Goal: Transaction & Acquisition: Obtain resource

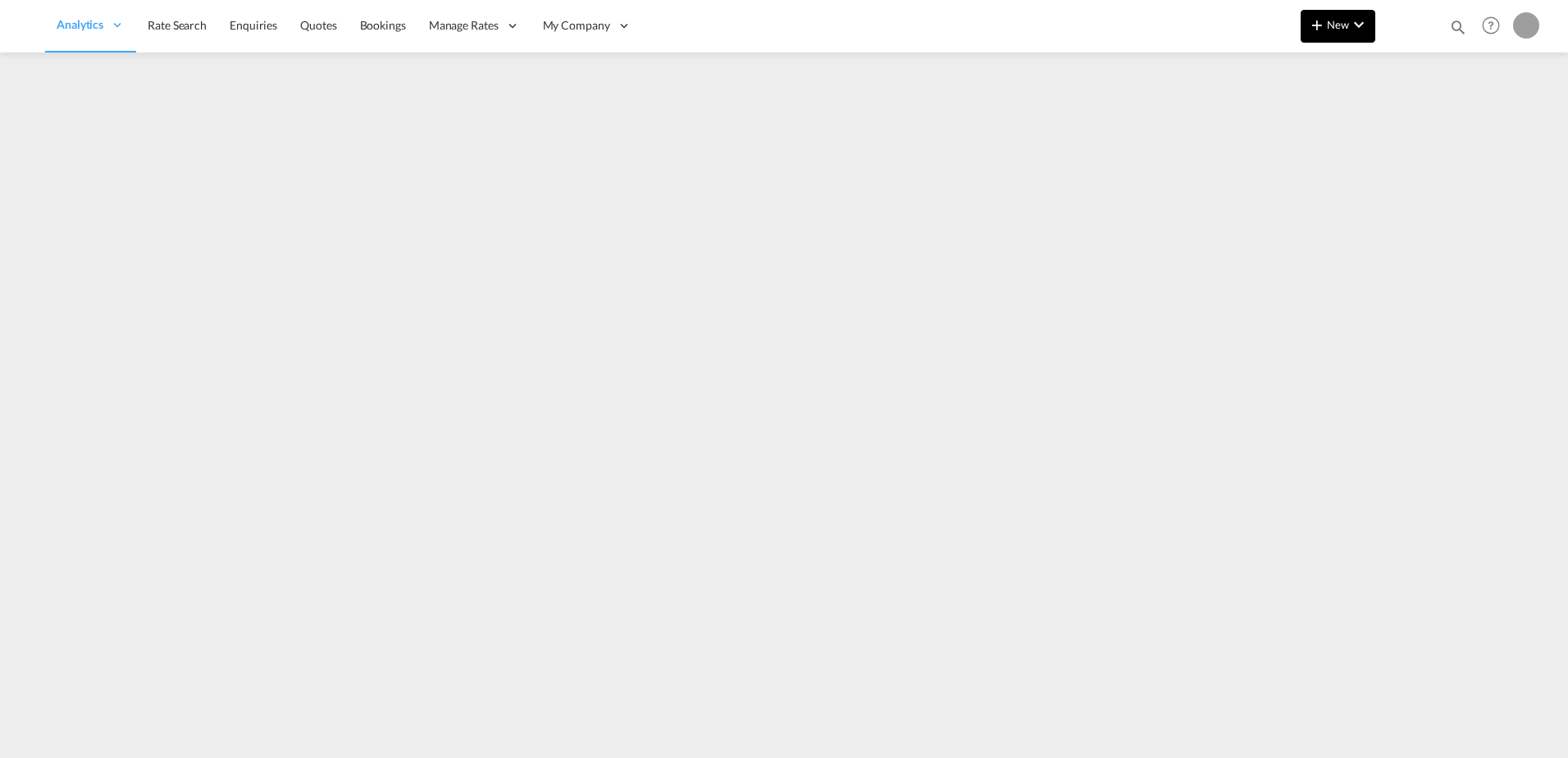
click at [1334, 11] on button "New" at bounding box center [1338, 27] width 75 height 33
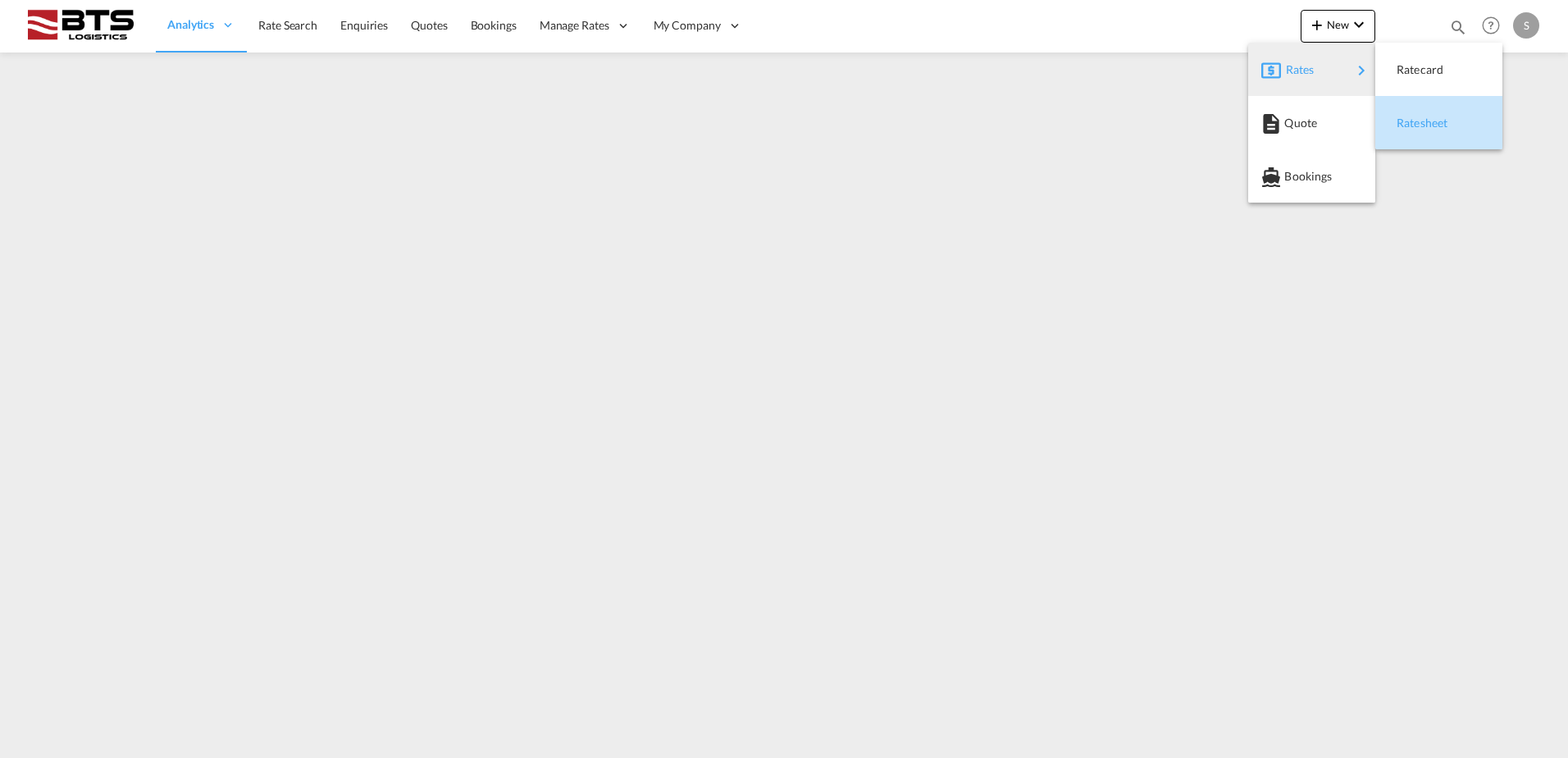
click at [1420, 111] on div "Ratesheet" at bounding box center [1426, 123] width 60 height 41
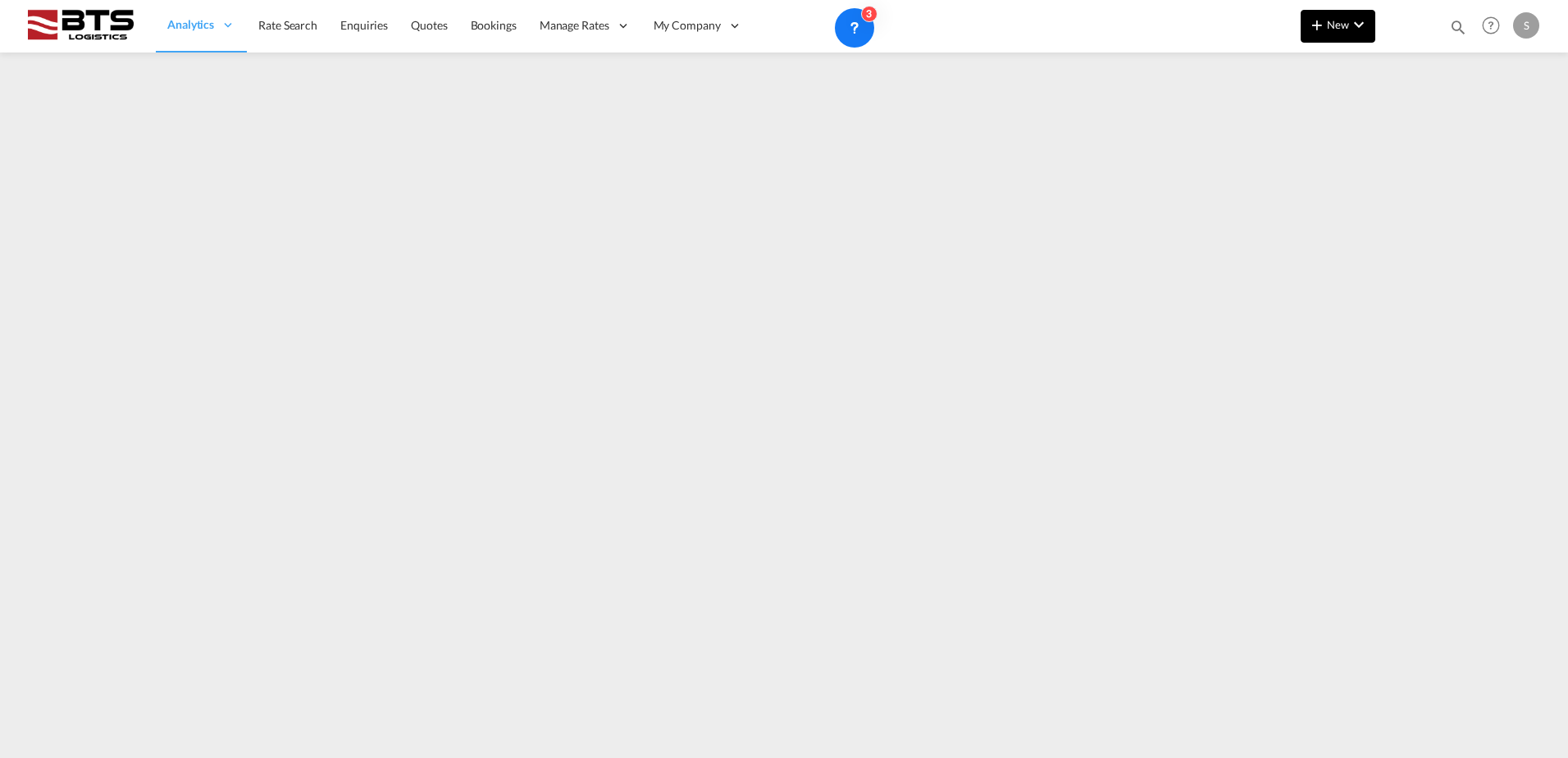
click at [1331, 22] on span "New" at bounding box center [1338, 25] width 61 height 13
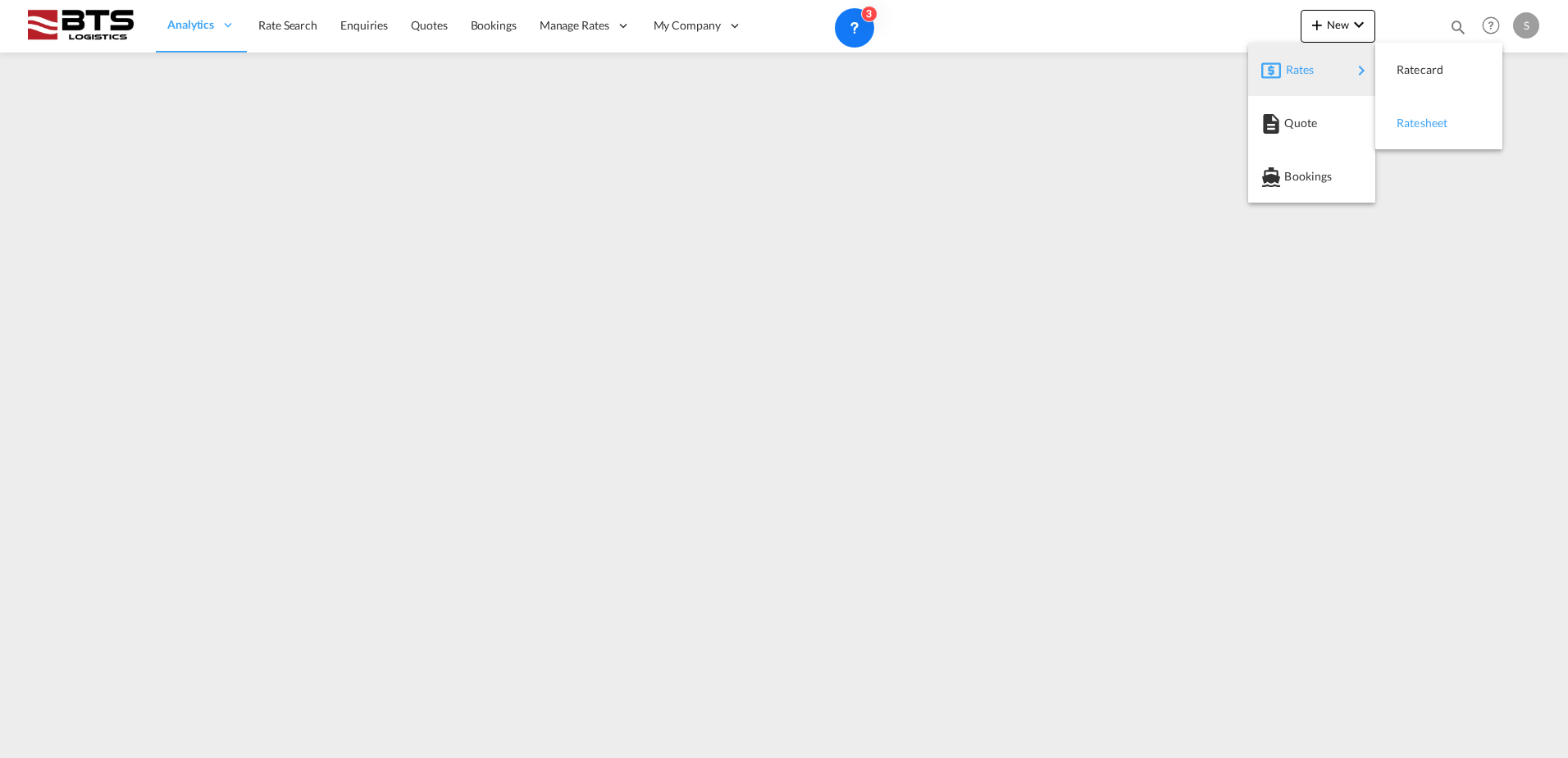
click at [1401, 116] on span "Ratesheet" at bounding box center [1406, 123] width 18 height 33
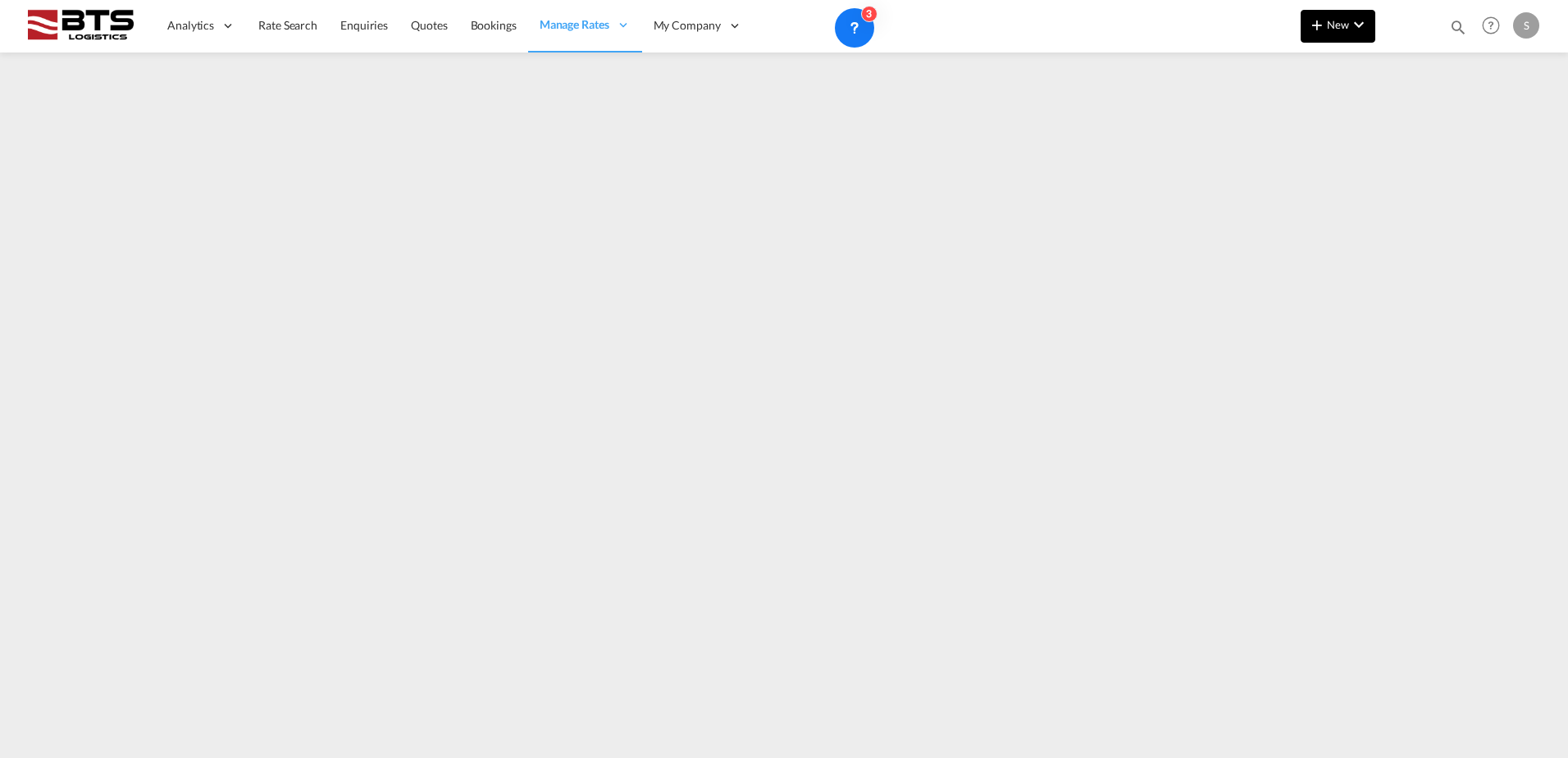
click at [1338, 24] on span "New" at bounding box center [1338, 25] width 61 height 13
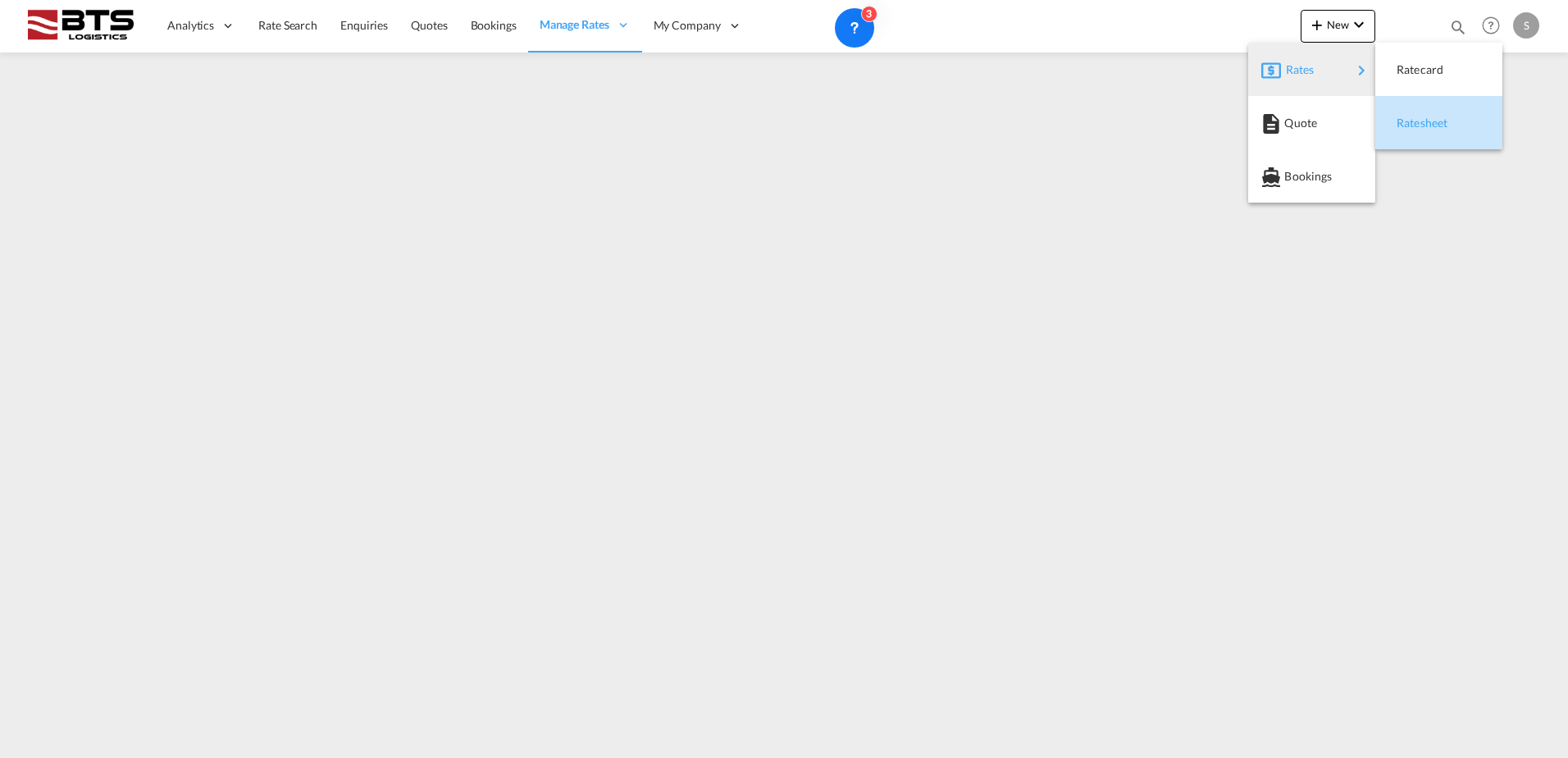
click at [1425, 115] on div "Ratesheet" at bounding box center [1426, 123] width 60 height 41
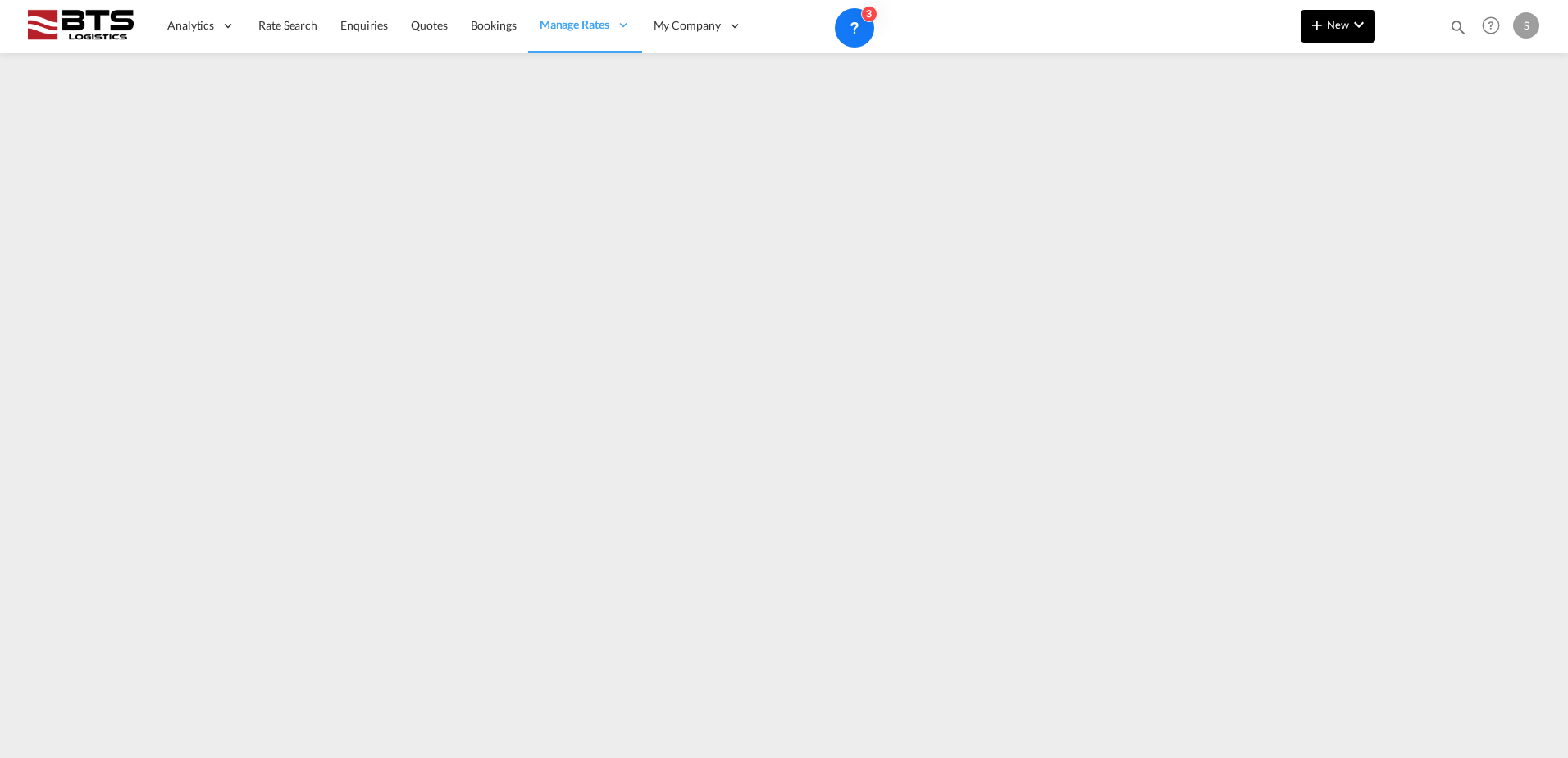
click at [1350, 41] on button "New" at bounding box center [1338, 27] width 75 height 33
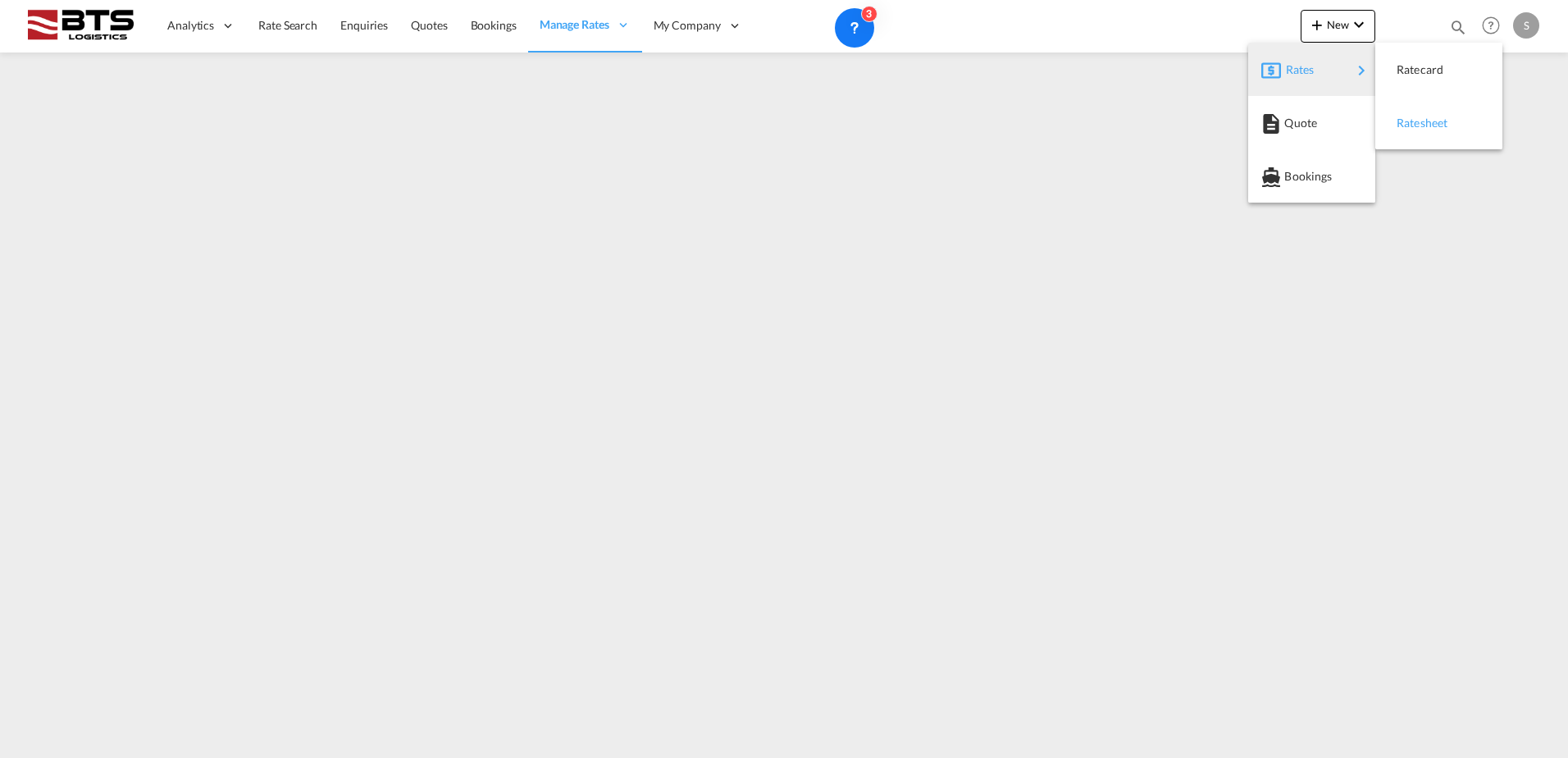
click at [1415, 128] on span "Ratesheet" at bounding box center [1406, 123] width 18 height 33
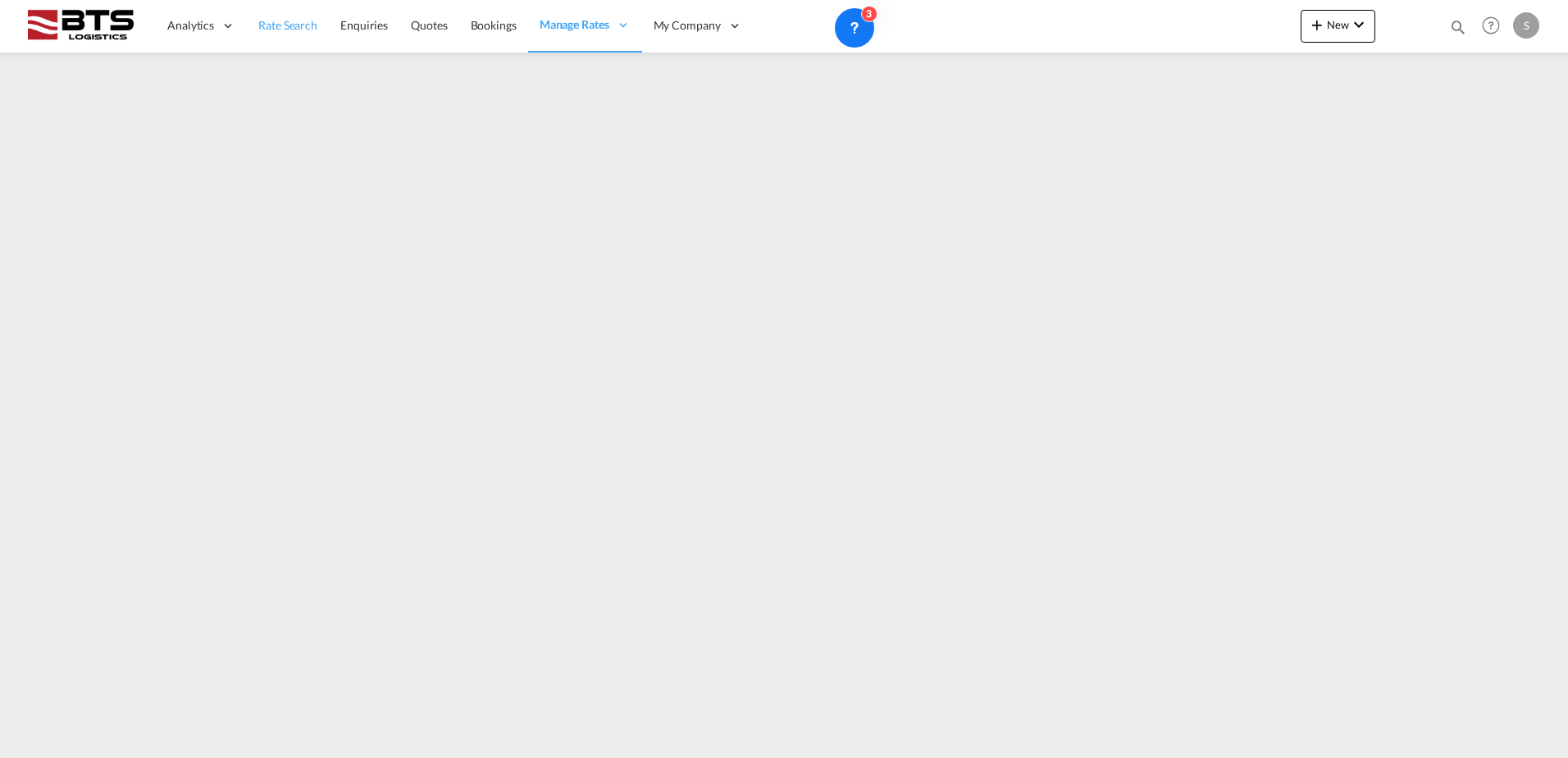
click at [274, 26] on span "Rate Search" at bounding box center [287, 25] width 59 height 14
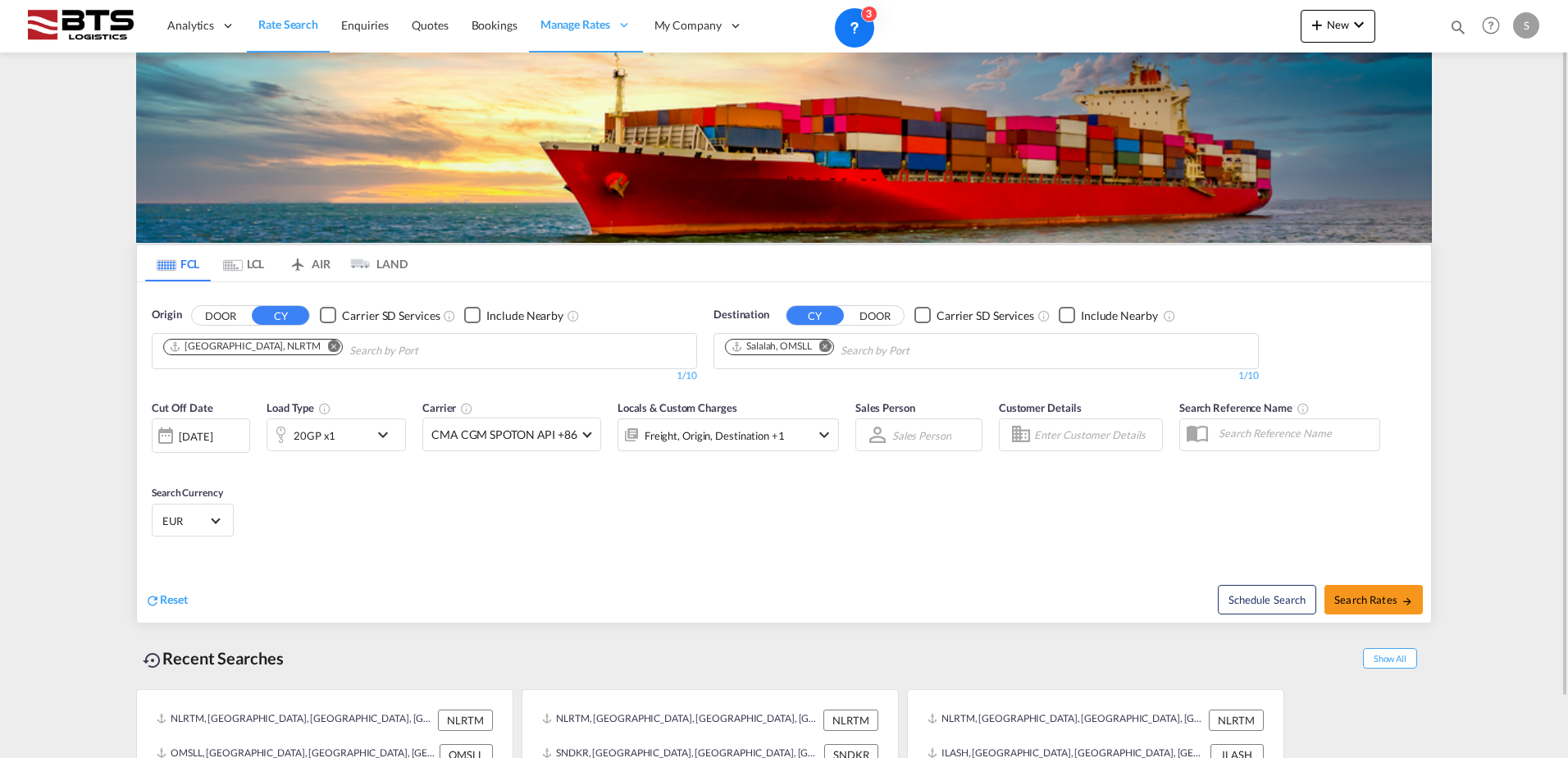
click at [328, 346] on md-icon "Remove" at bounding box center [334, 345] width 12 height 12
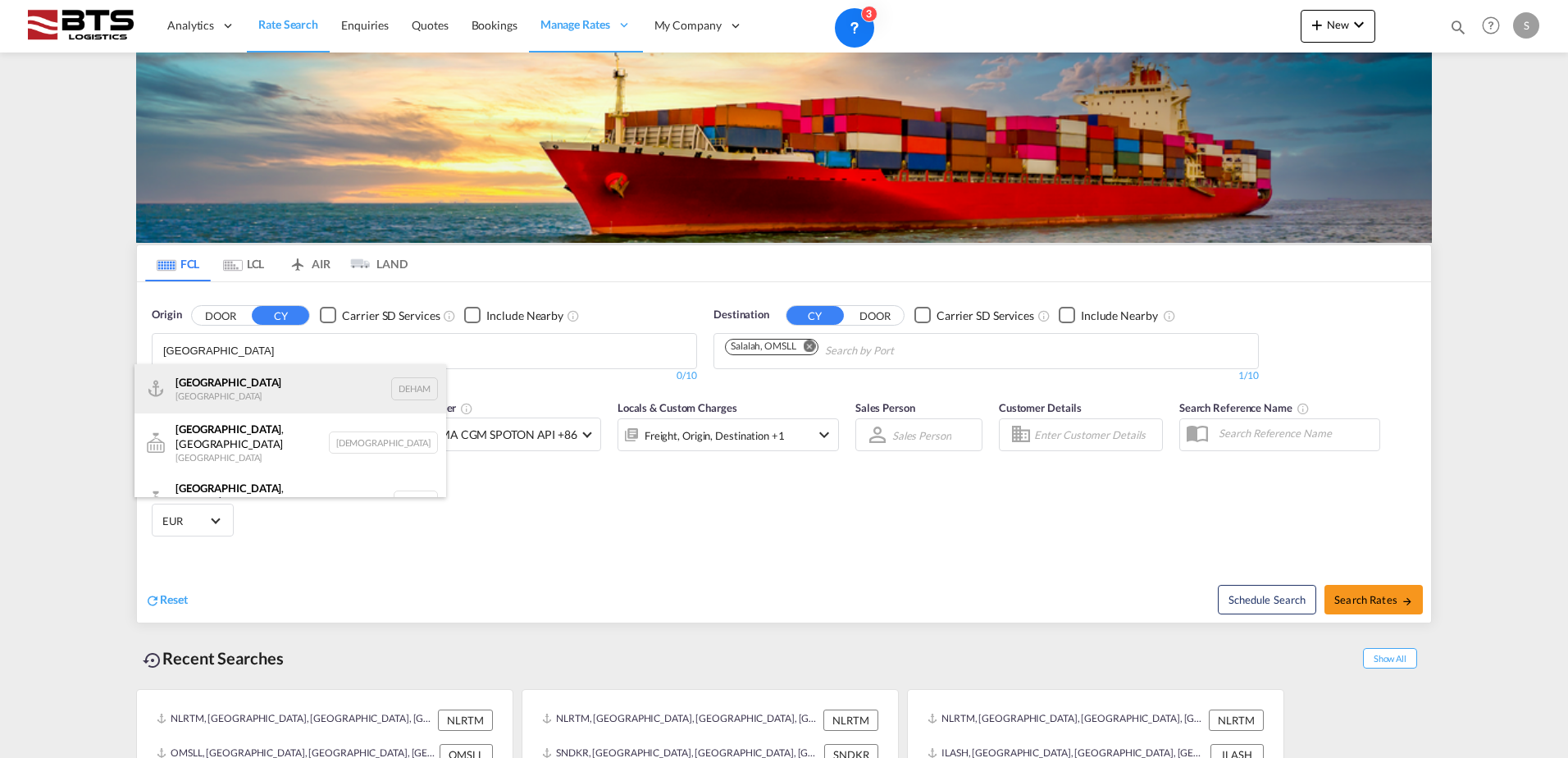
type input "[GEOGRAPHIC_DATA]"
click at [277, 391] on div "[GEOGRAPHIC_DATA] [GEOGRAPHIC_DATA] DEHAM" at bounding box center [290, 389] width 311 height 49
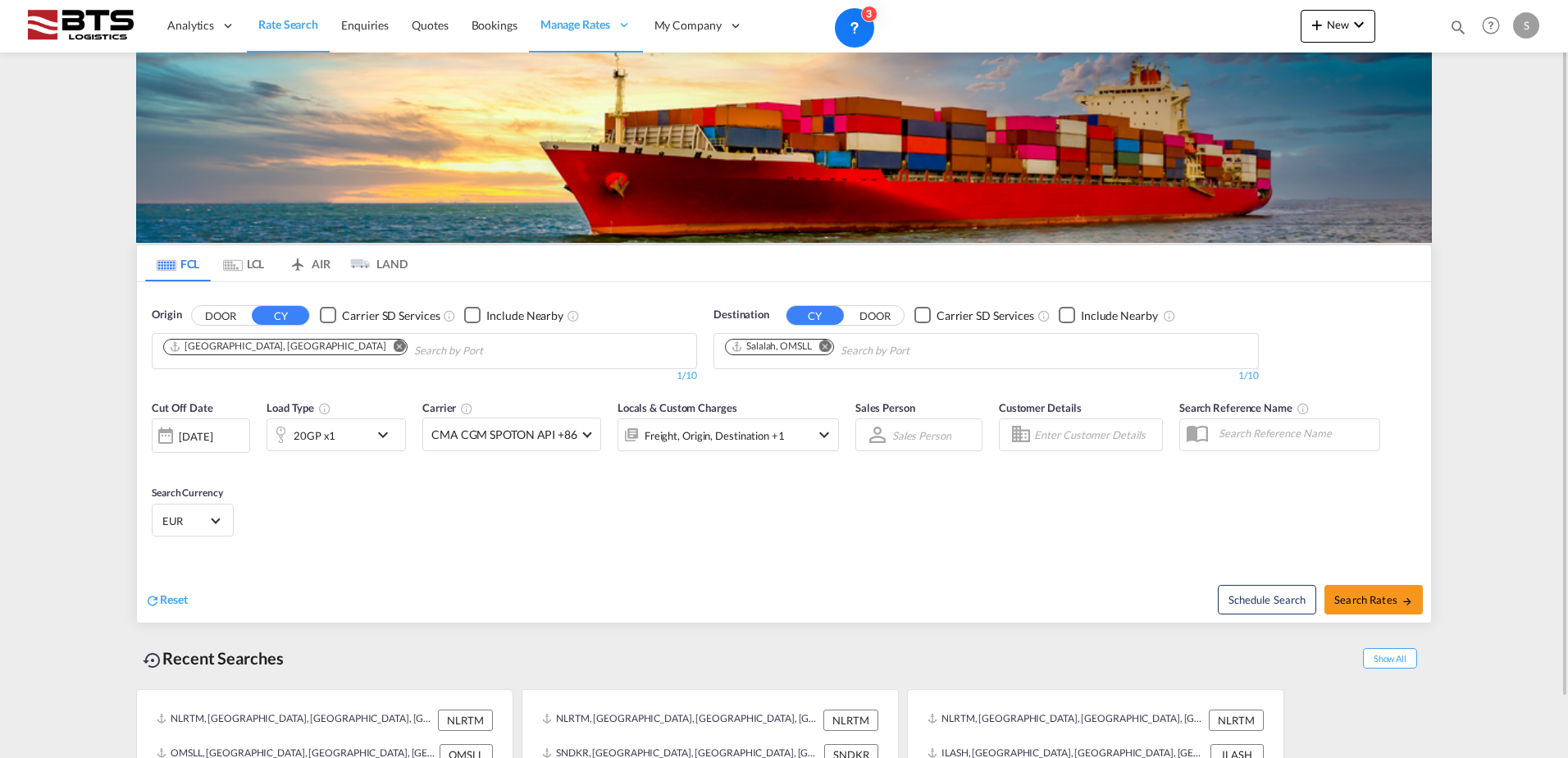
click at [828, 348] on md-icon "Remove" at bounding box center [825, 345] width 12 height 12
type input "[GEOGRAPHIC_DATA]"
click at [823, 381] on div "[GEOGRAPHIC_DATA] [GEOGRAPHIC_DATA] PHMNL" at bounding box center [852, 389] width 311 height 49
click at [1392, 604] on span "Search Rates" at bounding box center [1373, 600] width 79 height 13
type input "DEHAM to PHMNL / [DATE]"
